Goal: Task Accomplishment & Management: Use online tool/utility

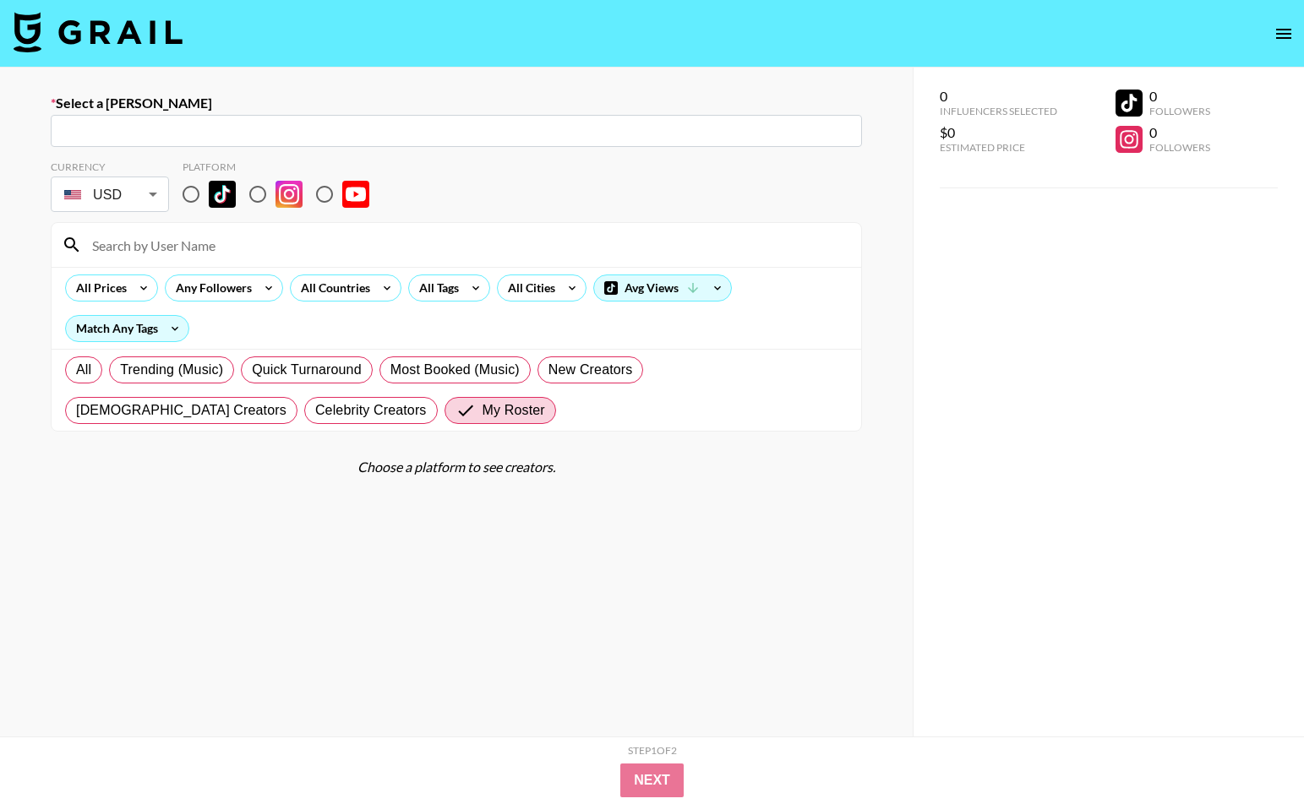
click at [80, 29] on img at bounding box center [98, 32] width 169 height 41
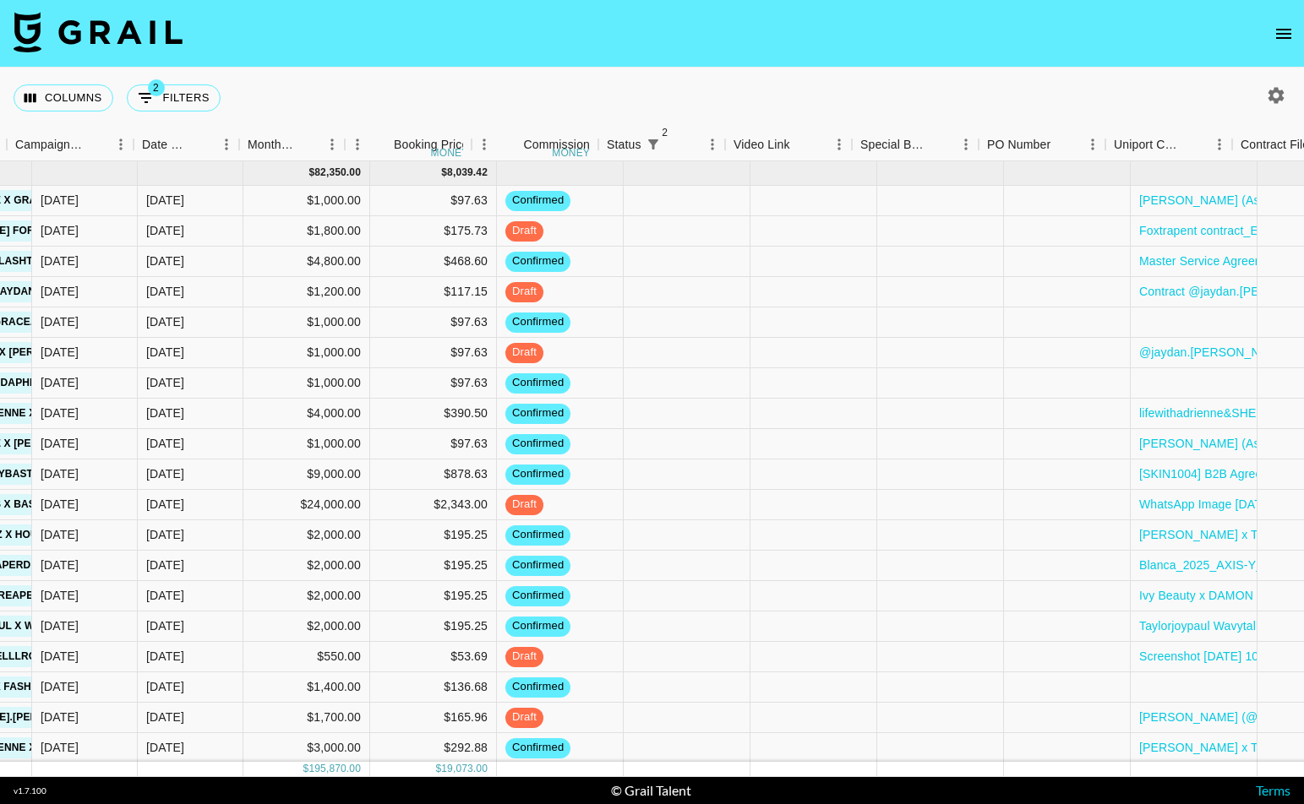
scroll to position [0, 1139]
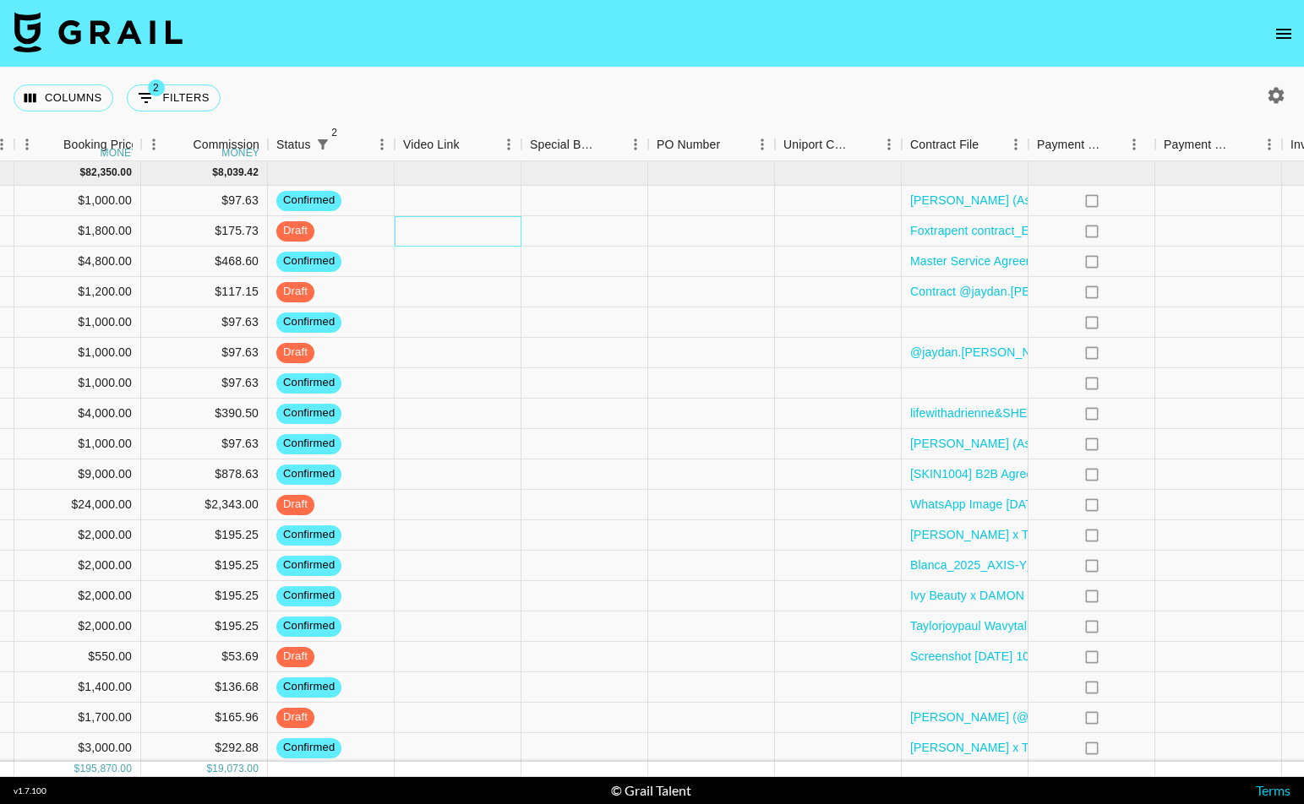
click at [482, 231] on div at bounding box center [458, 231] width 127 height 30
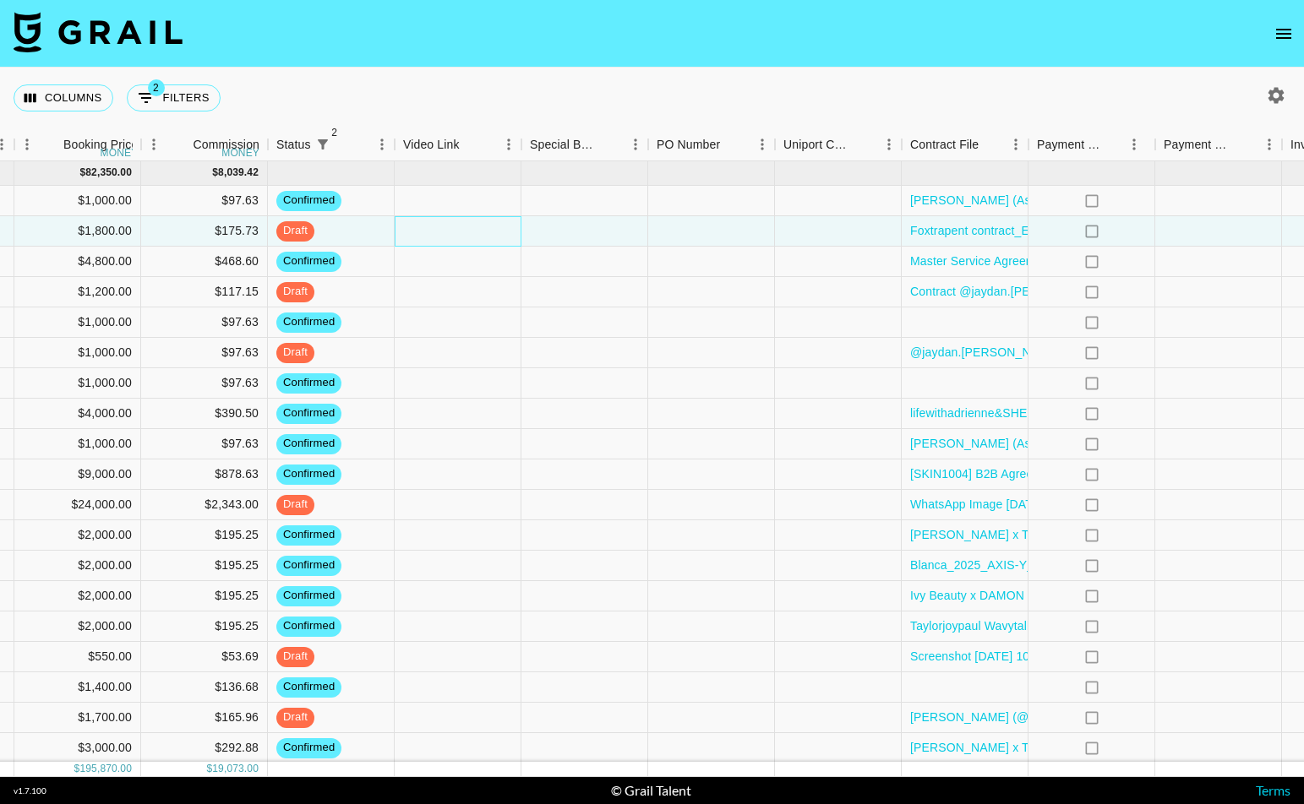
click at [482, 231] on div at bounding box center [458, 231] width 127 height 30
type input "[DOMAIN_NAME][URL][DOMAIN_NAME][PERSON_NAME]"
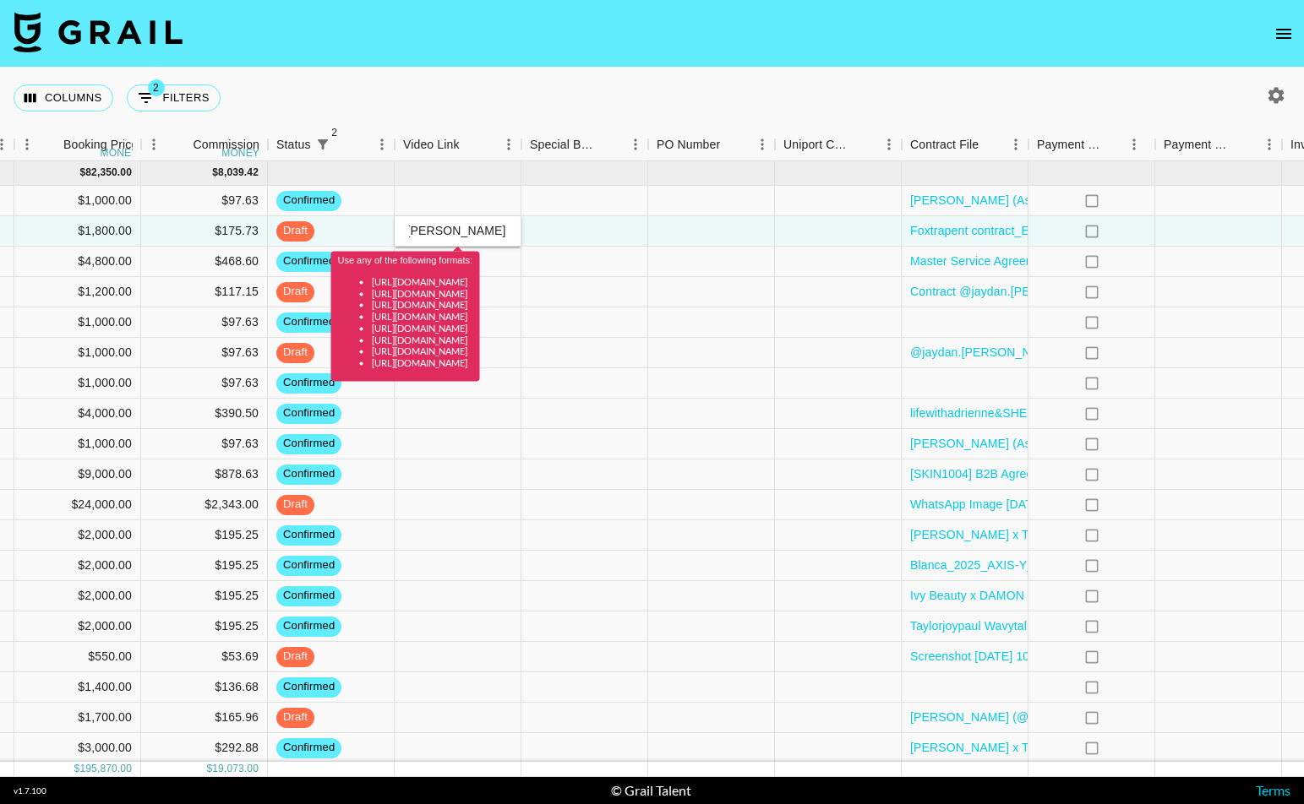
click at [494, 232] on input "[DOMAIN_NAME][URL][DOMAIN_NAME][PERSON_NAME]" at bounding box center [457, 231] width 124 height 14
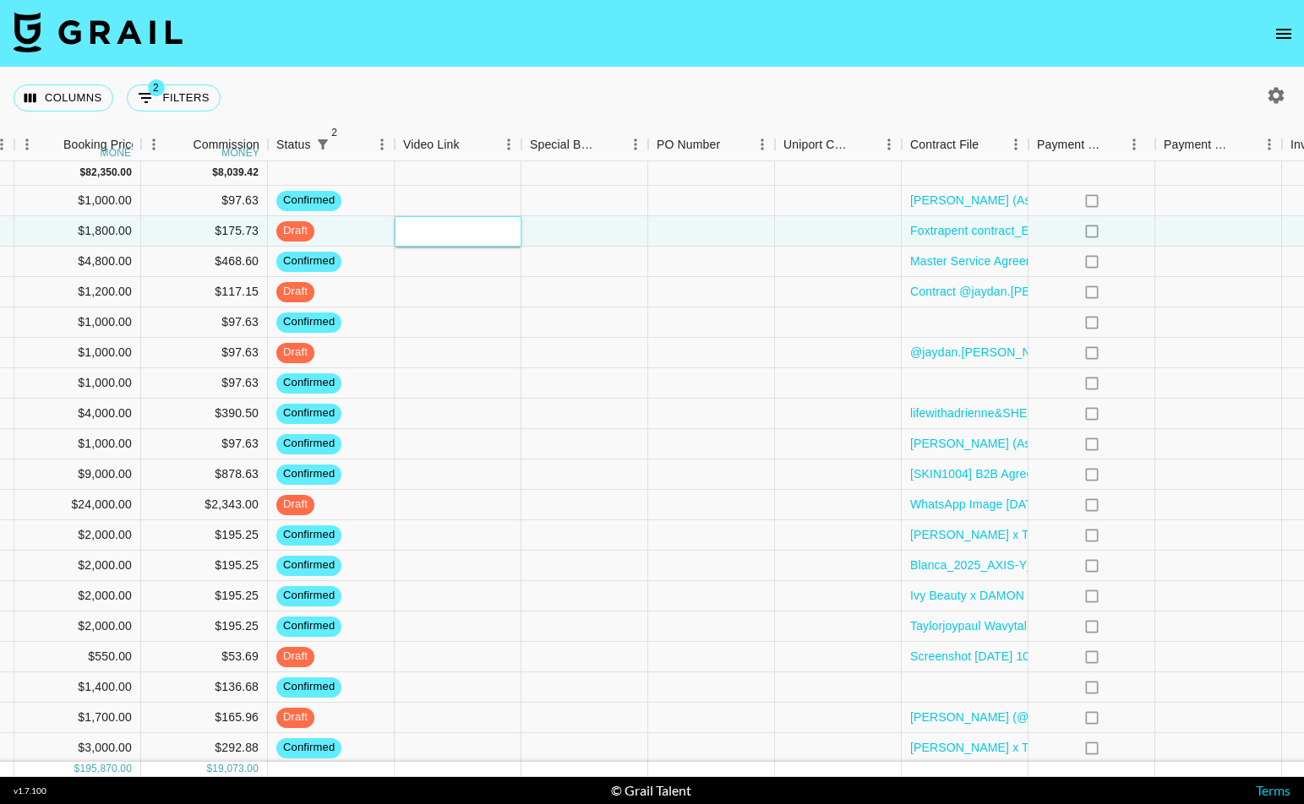
paste input "[URL][DOMAIN_NAME][DOMAIN_NAME]"
type input "[URL][DOMAIN_NAME][DOMAIN_NAME]"
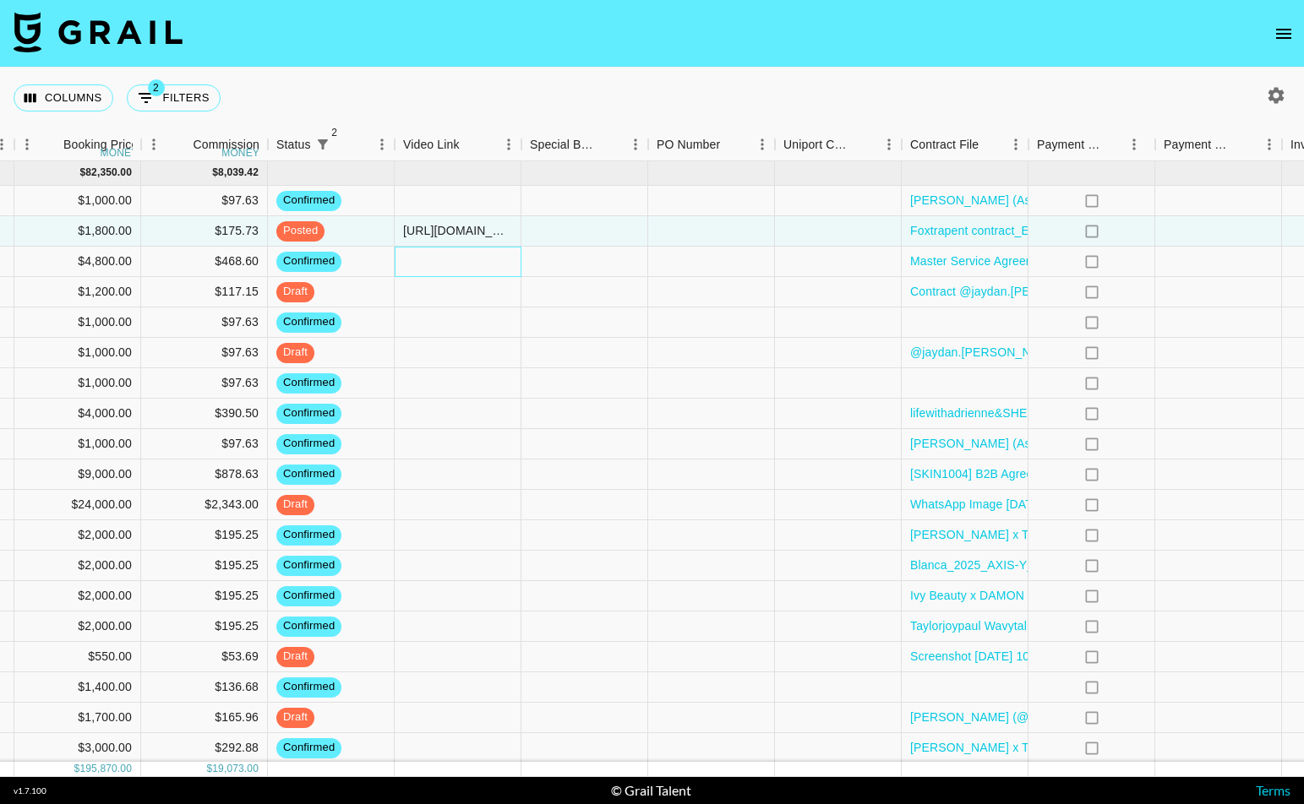
scroll to position [0, 1312]
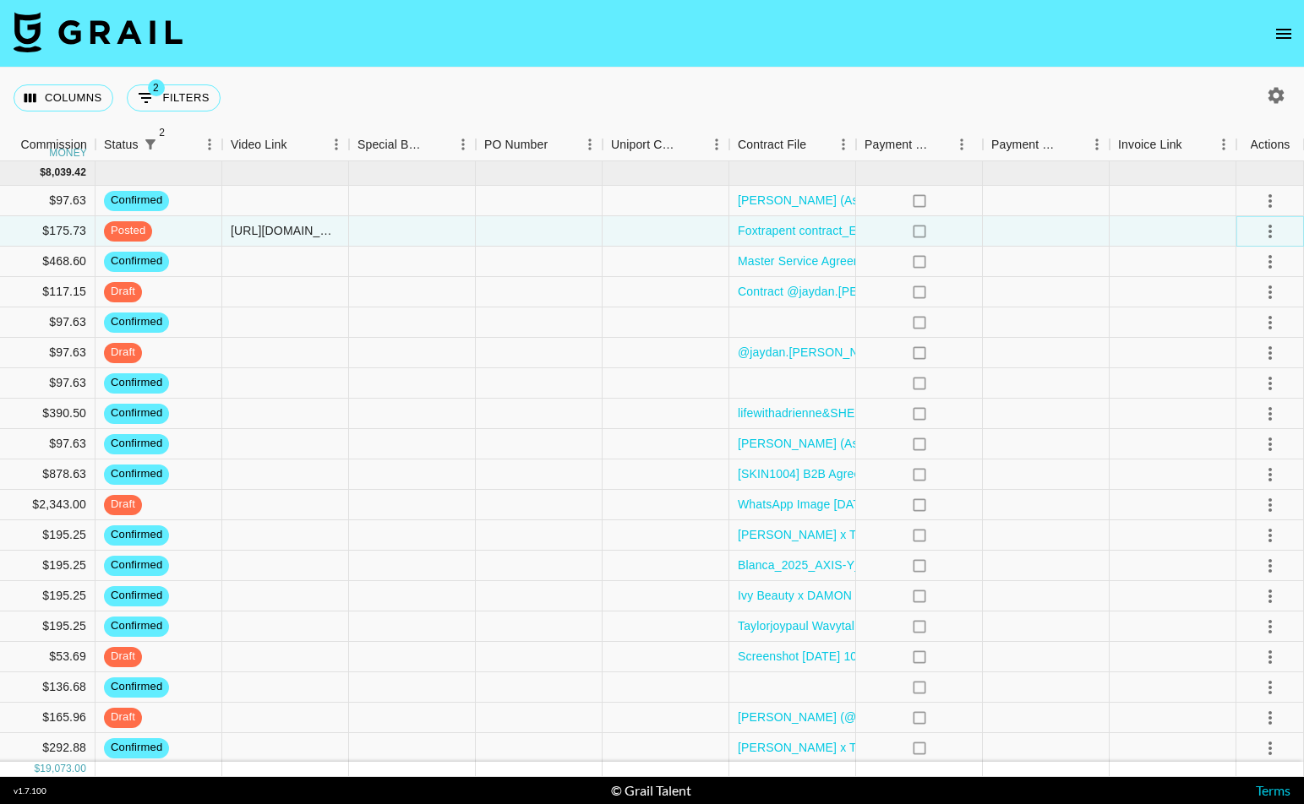
click at [1266, 232] on icon "select merge strategy" at bounding box center [1270, 231] width 20 height 20
click at [1227, 395] on div "Approve" at bounding box center [1234, 389] width 52 height 20
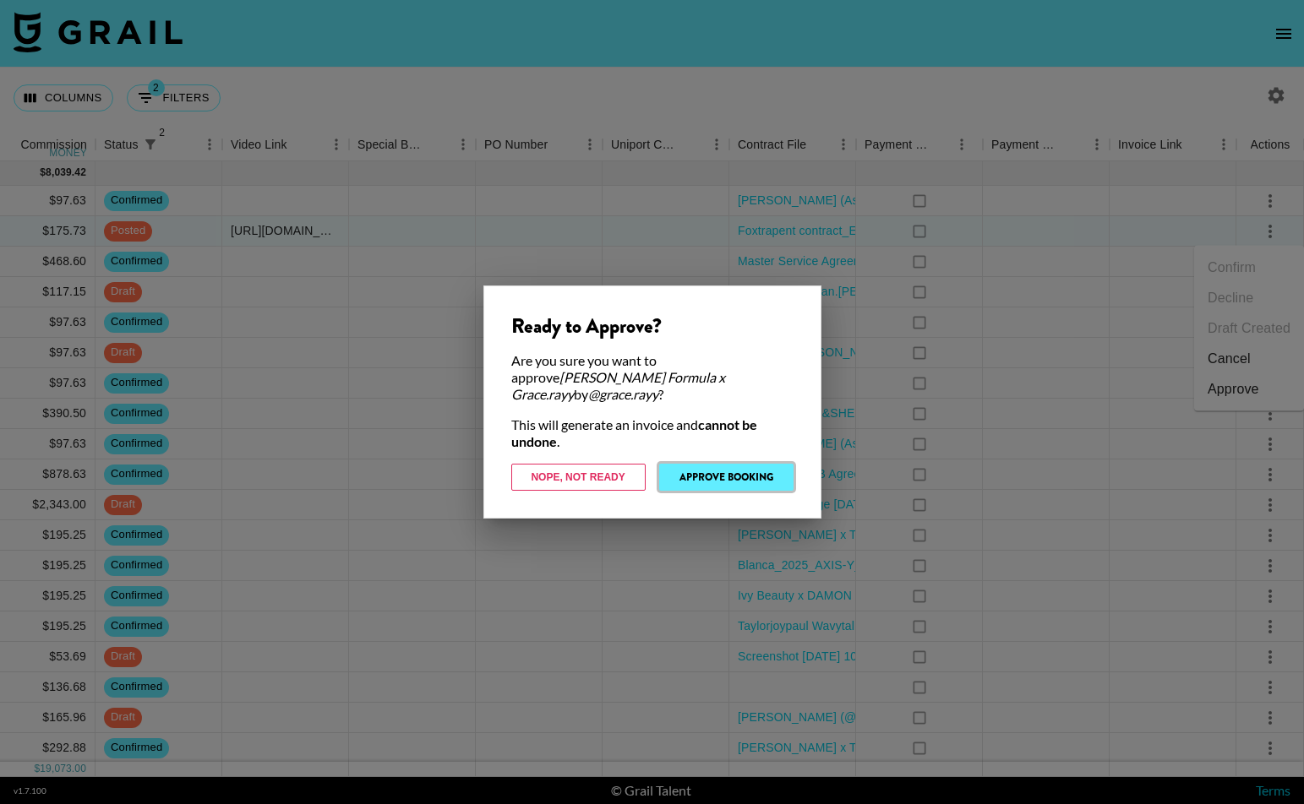
click at [733, 472] on button "Approve Booking" at bounding box center [726, 477] width 134 height 27
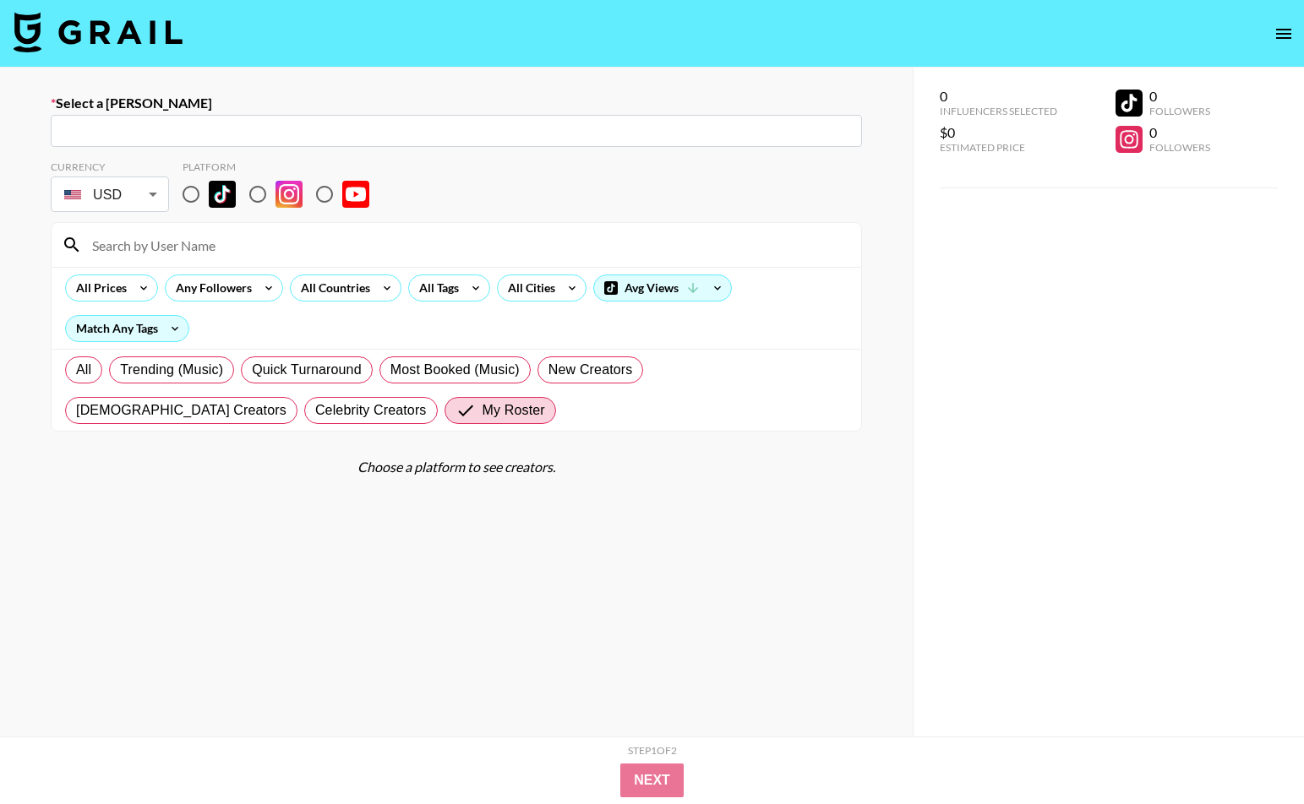
click at [107, 41] on img at bounding box center [98, 32] width 169 height 41
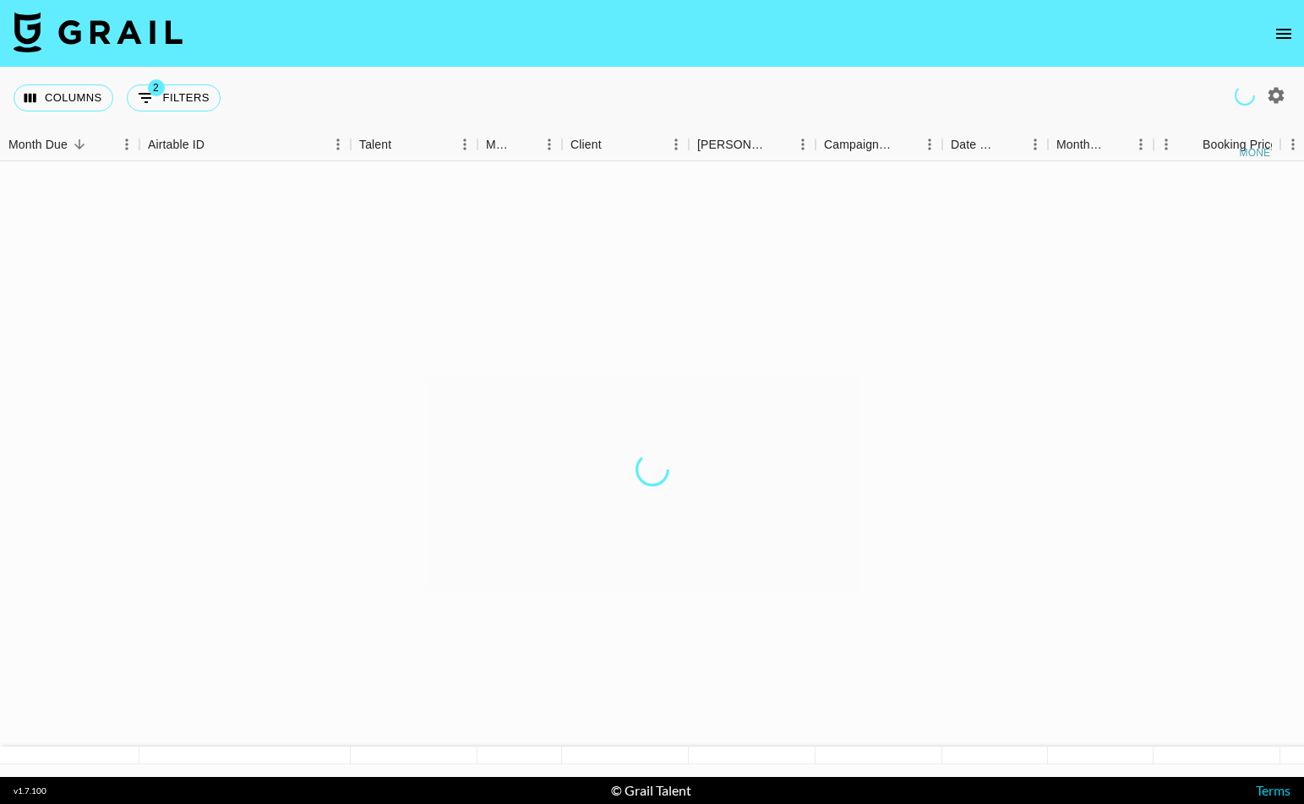
click at [107, 41] on img at bounding box center [98, 32] width 169 height 41
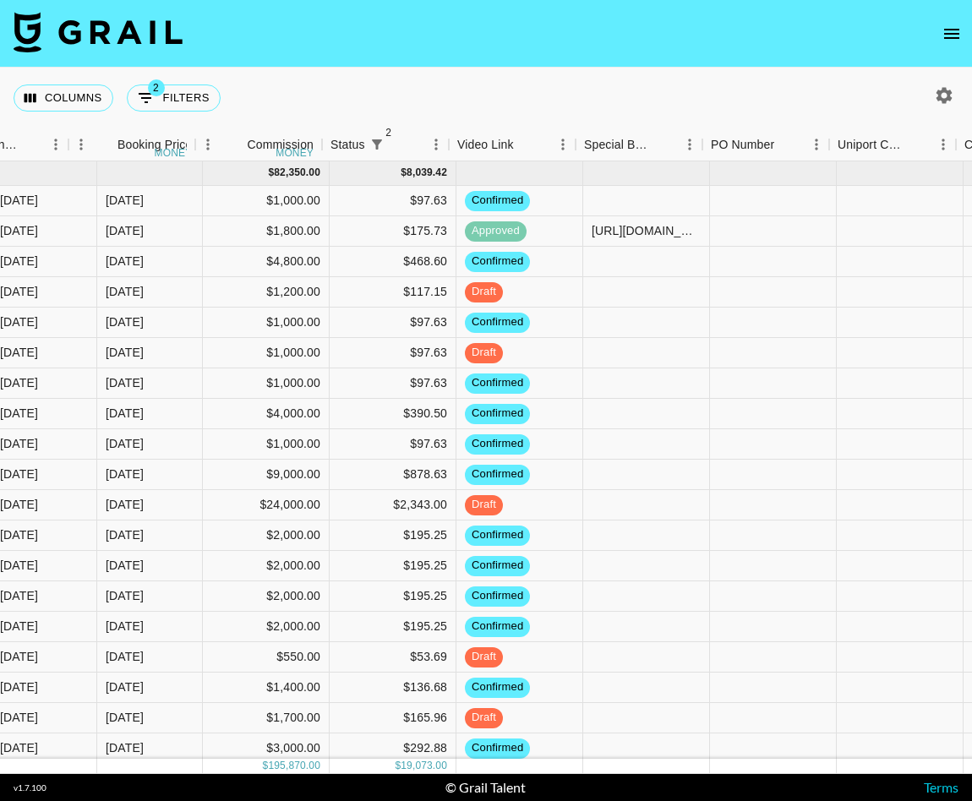
scroll to position [0, 1085]
